Goal: Task Accomplishment & Management: Manage account settings

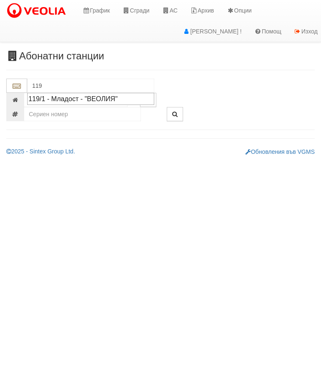
click at [96, 99] on div "119/1 - Младост - "ВЕОЛИЯ"" at bounding box center [90, 99] width 124 height 10
type input "119/1 - Младост - "ВЕОЛИЯ""
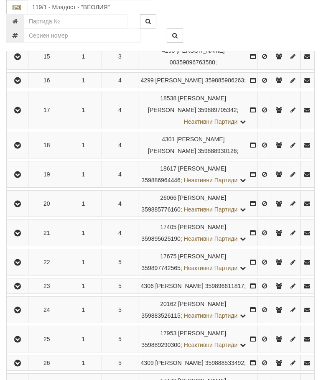
scroll to position [594, 0]
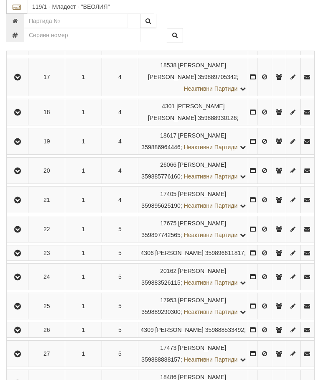
click at [16, 116] on icon "button" at bounding box center [18, 113] width 10 height 6
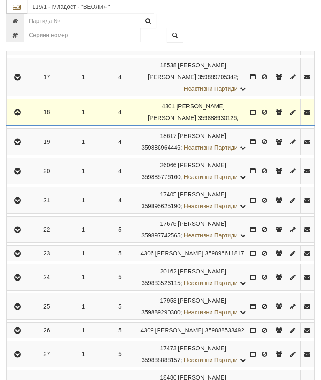
scroll to position [602, 0]
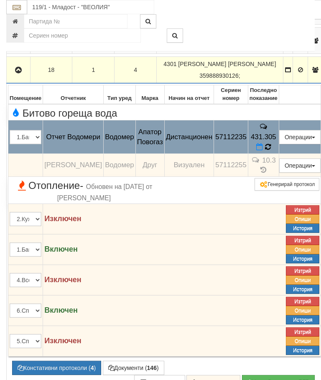
click at [271, 150] on icon at bounding box center [268, 146] width 6 height 7
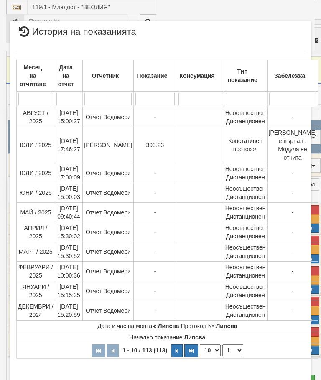
select select "10"
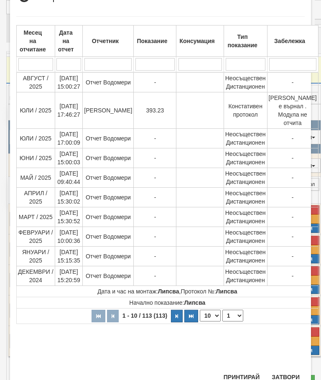
scroll to position [579, 0]
click at [225, 315] on select "1 2 3 4 5 6 7 8 9 10 11 12" at bounding box center [232, 316] width 21 height 12
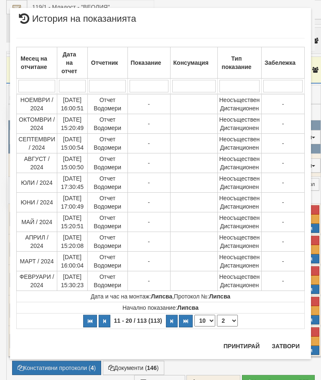
scroll to position [0, 0]
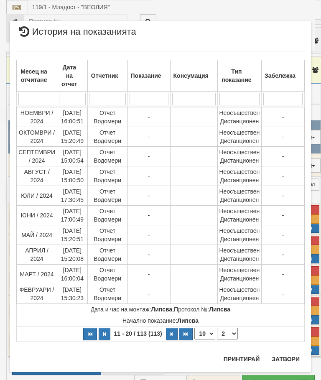
click at [230, 334] on select "1 2 3 4 5 6 7 8 9 10 11 12" at bounding box center [227, 333] width 21 height 12
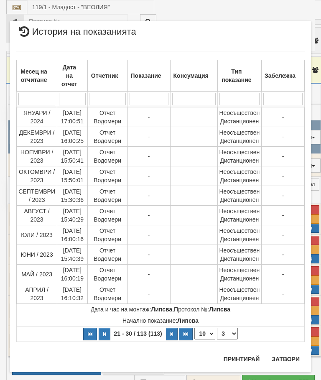
click at [228, 333] on select "1 2 3 4 5 6 7 8 9 10 11 12" at bounding box center [227, 333] width 21 height 12
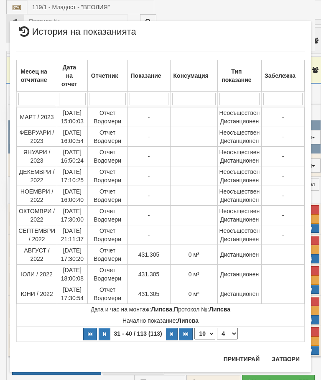
scroll to position [665, 0]
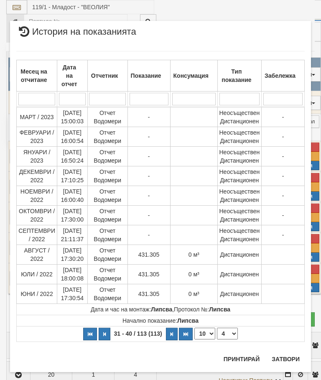
click at [230, 328] on select "1 2 3 4 5 6 7 8 9 10 11 12" at bounding box center [227, 333] width 21 height 12
select select "3"
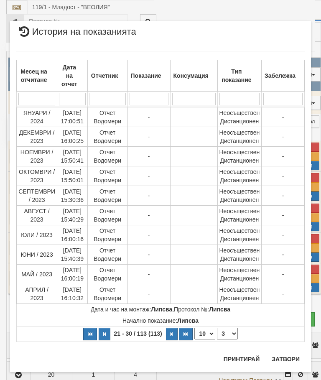
click at [284, 358] on button "Затвори" at bounding box center [285, 358] width 38 height 13
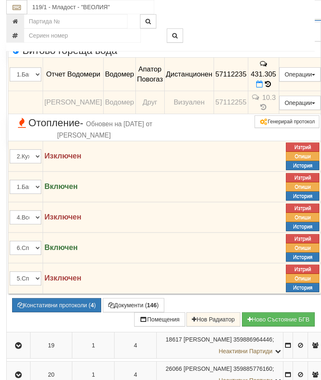
click at [17, 10] on icon "button" at bounding box center [18, 8] width 10 height 6
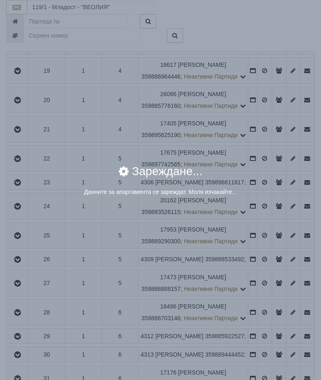
click at [265, 196] on div "Данните за апартамента се зареждат. Моля изчакайте..." at bounding box center [160, 192] width 288 height 8
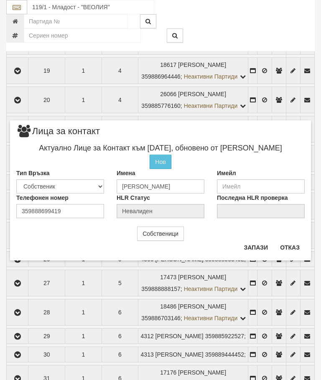
click at [294, 246] on button "Отказ" at bounding box center [290, 247] width 30 height 13
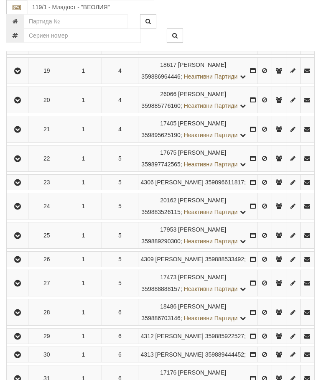
click at [16, 45] on icon "button" at bounding box center [18, 42] width 10 height 6
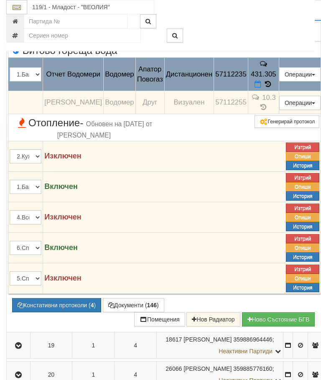
click at [0, 0] on button "Редакция / Протокол" at bounding box center [0, 0] width 0 height 0
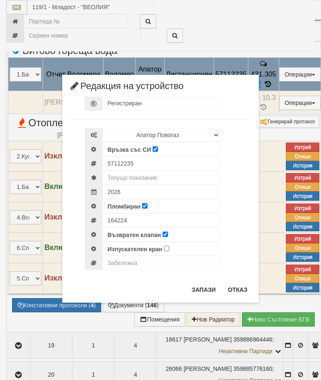
click at [241, 290] on button "Отказ" at bounding box center [238, 289] width 30 height 13
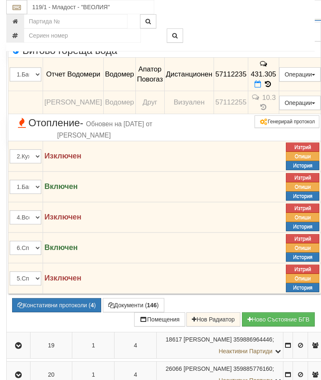
click at [15, 21] on td at bounding box center [19, 7] width 24 height 27
click at [21, 10] on icon "button" at bounding box center [18, 8] width 10 height 6
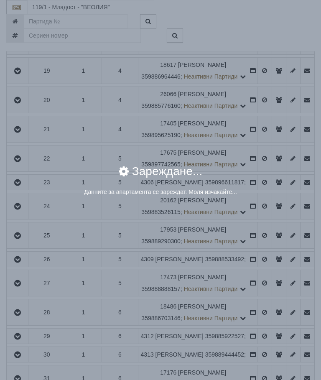
click at [267, 198] on div "Данните за апартамента се зареждат. Моля изчакайте..." at bounding box center [160, 193] width 288 height 10
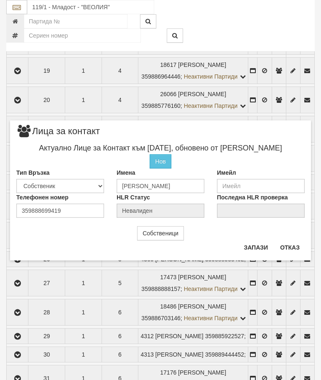
click at [291, 251] on button "Отказ" at bounding box center [290, 247] width 30 height 13
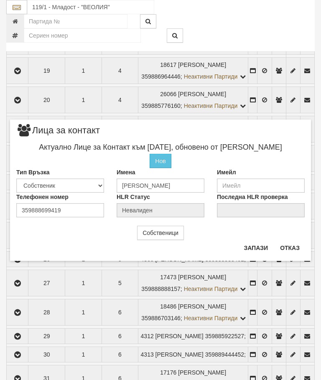
click at [289, 249] on button "Отказ" at bounding box center [290, 247] width 30 height 13
